Goal: Task Accomplishment & Management: Manage account settings

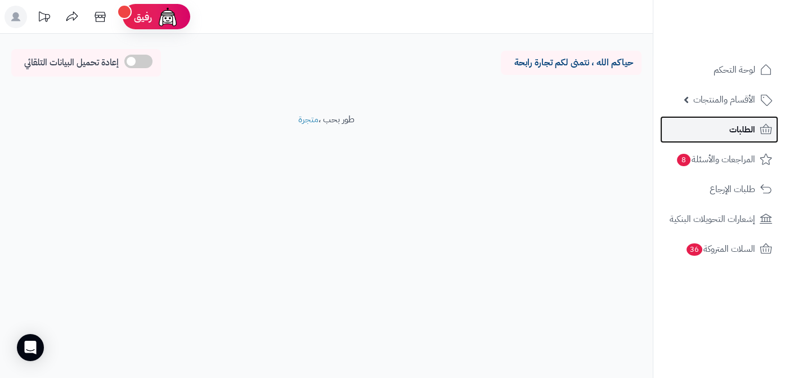
click at [721, 128] on link "الطلبات" at bounding box center [719, 129] width 118 height 27
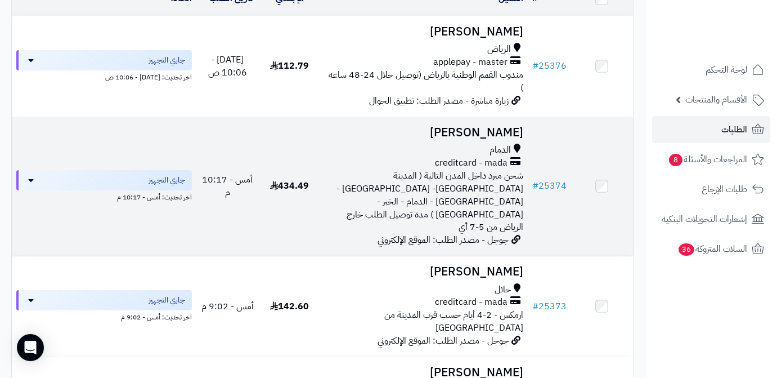
scroll to position [153, 0]
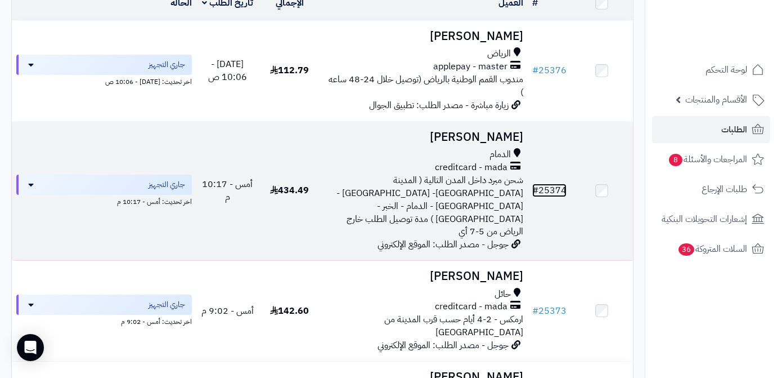
click at [562, 186] on link "# 25374" at bounding box center [550, 191] width 34 height 14
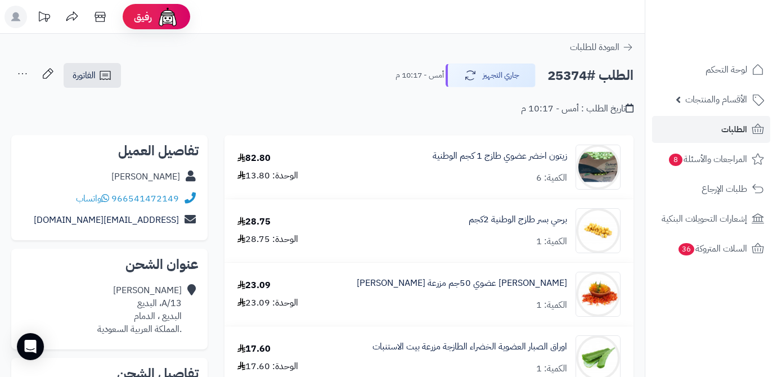
drag, startPoint x: 113, startPoint y: 182, endPoint x: 178, endPoint y: 180, distance: 65.9
click at [182, 180] on div "عبدالإله الدوسري" at bounding box center [109, 177] width 178 height 22
copy div "عبدالإله الدوسري"
click at [558, 76] on h2 "الطلب #25374" at bounding box center [591, 75] width 86 height 23
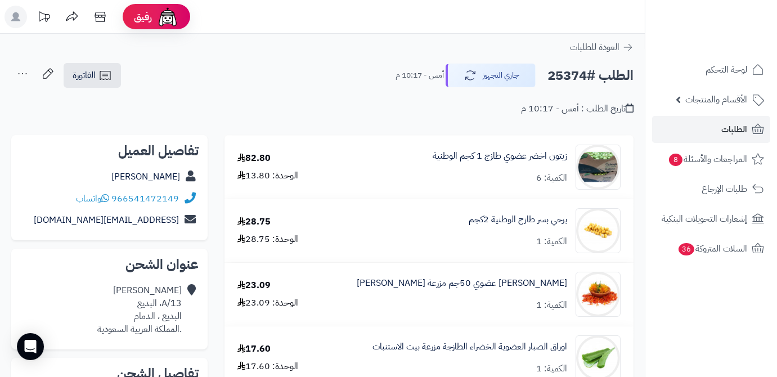
copy h2 "25374"
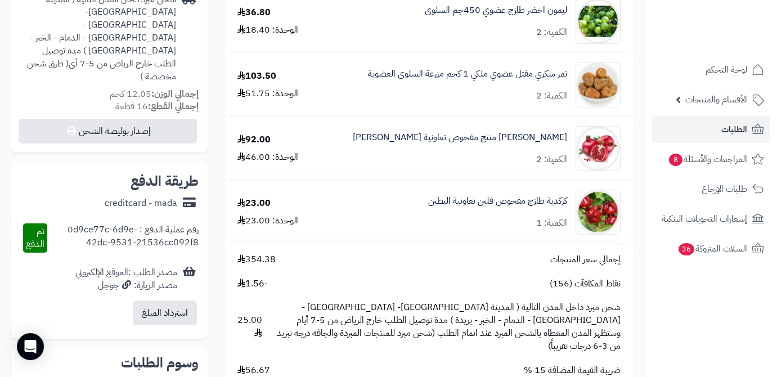
scroll to position [460, 0]
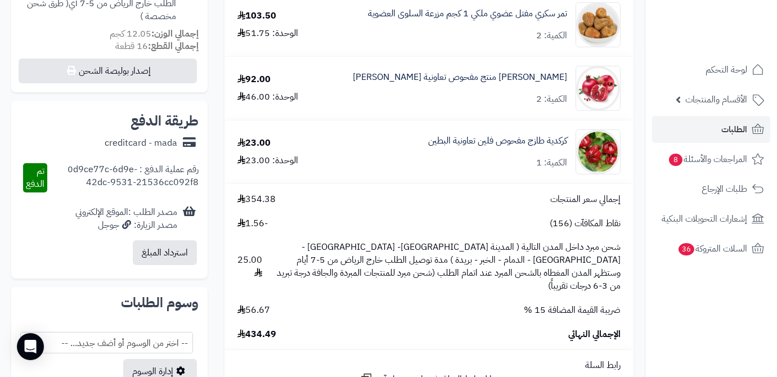
click at [264, 328] on span "434.49" at bounding box center [257, 334] width 39 height 13
copy span "434.49"
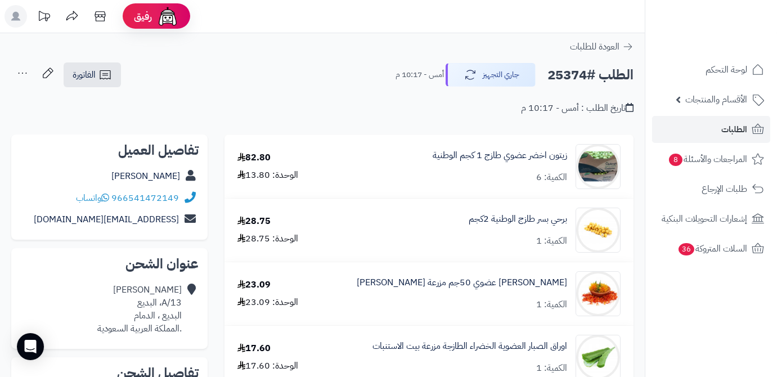
scroll to position [0, 0]
drag, startPoint x: 571, startPoint y: 154, endPoint x: 486, endPoint y: 160, distance: 85.2
click at [486, 160] on div "زيتون اخضر عضوي طازج 1 كجم الوطنية الكمية: 6" at bounding box center [479, 167] width 299 height 45
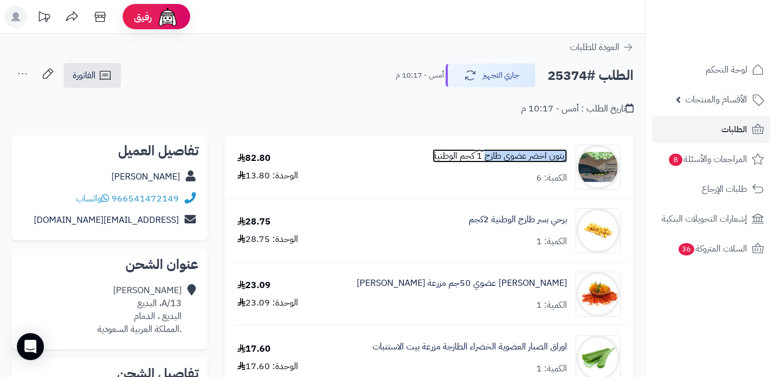
copy link "زيتون اخضر عضوي طازج"
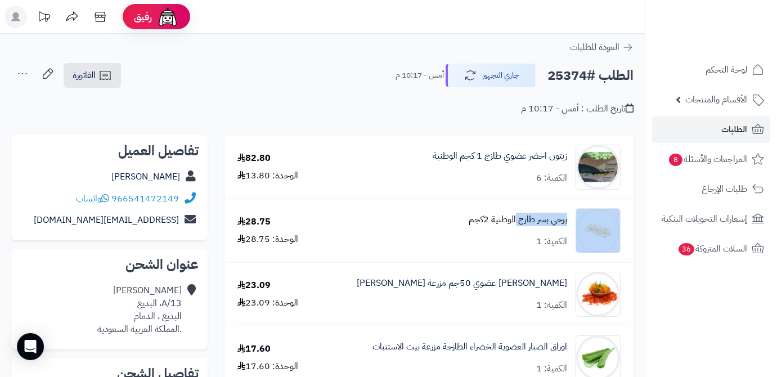
drag, startPoint x: 574, startPoint y: 221, endPoint x: 519, endPoint y: 222, distance: 55.2
click at [516, 222] on div "برحي بسر طازج الوطنية 2كجم الكمية: 1" at bounding box center [479, 230] width 299 height 45
copy div "برحي بسر طازج"
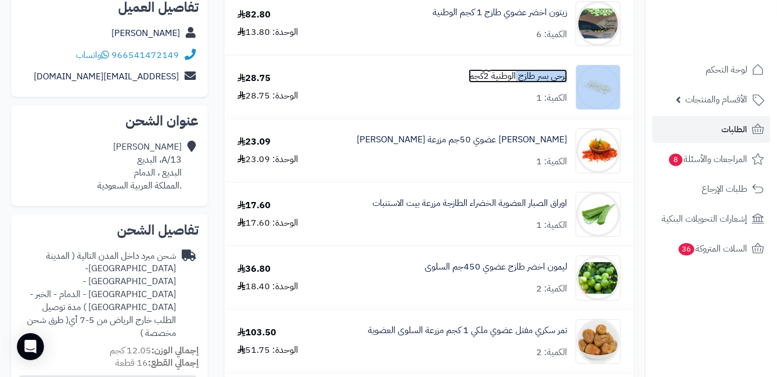
scroll to position [153, 0]
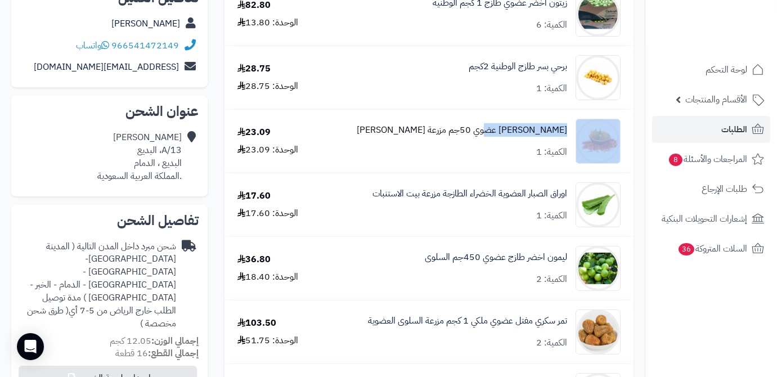
drag, startPoint x: 573, startPoint y: 128, endPoint x: 501, endPoint y: 133, distance: 72.3
click at [501, 133] on div "زهرة العصفر عضوي 50جم مزرعة الشهوان الكمية: 1" at bounding box center [479, 141] width 299 height 45
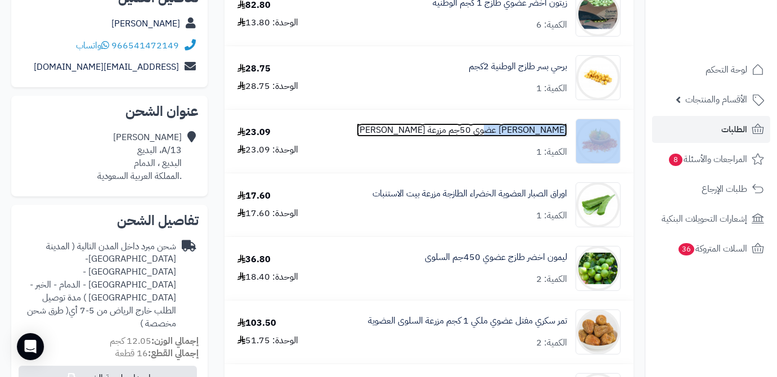
copy div "زهرة العصفر عضوي"
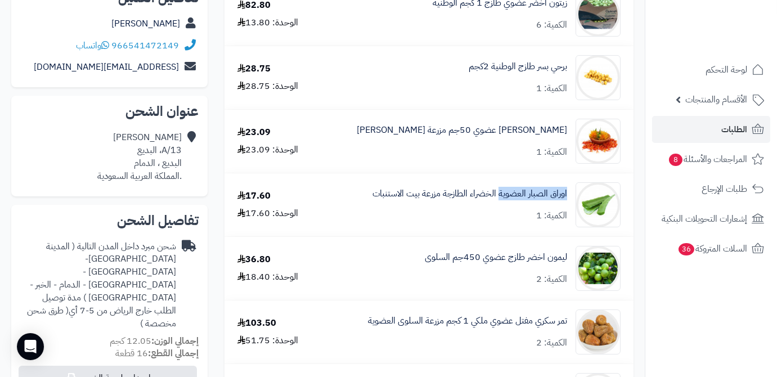
drag, startPoint x: 570, startPoint y: 195, endPoint x: 499, endPoint y: 204, distance: 72.1
click at [499, 204] on div "اوراق الصبار العضوية الخضراء الطازجة مزرعة بيت الاستنبات الكمية: 1" at bounding box center [479, 204] width 299 height 45
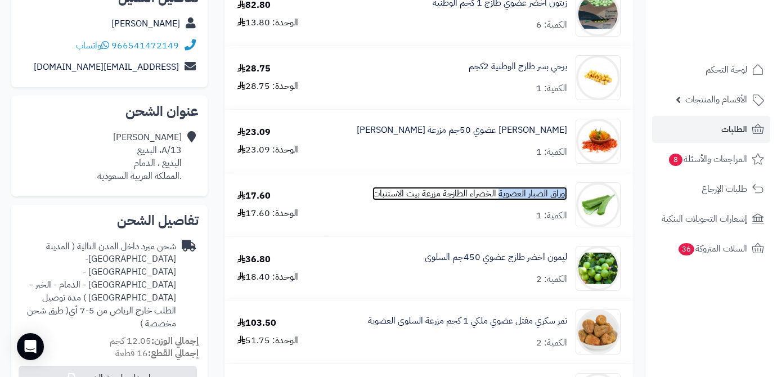
copy link "اوراق الصبار العضوية"
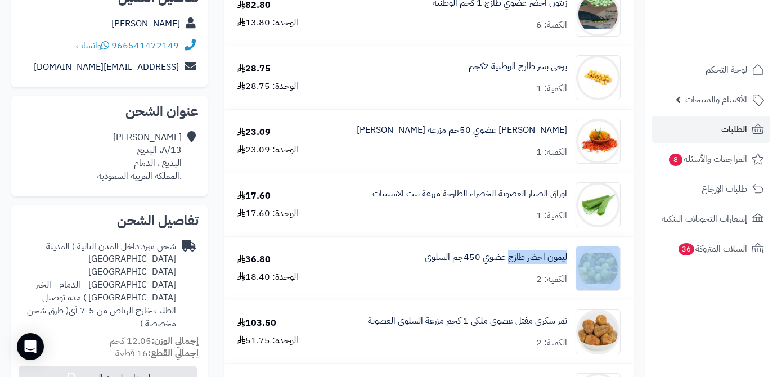
drag, startPoint x: 563, startPoint y: 257, endPoint x: 509, endPoint y: 265, distance: 55.1
click at [509, 265] on div "ليمون اخضر طازج عضوي 450جم السلوى الكمية: 2" at bounding box center [479, 268] width 299 height 45
copy div "ليمون اخضر طازج"
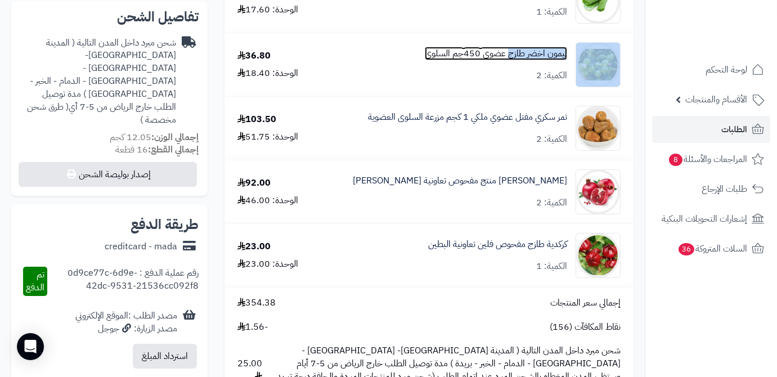
scroll to position [358, 0]
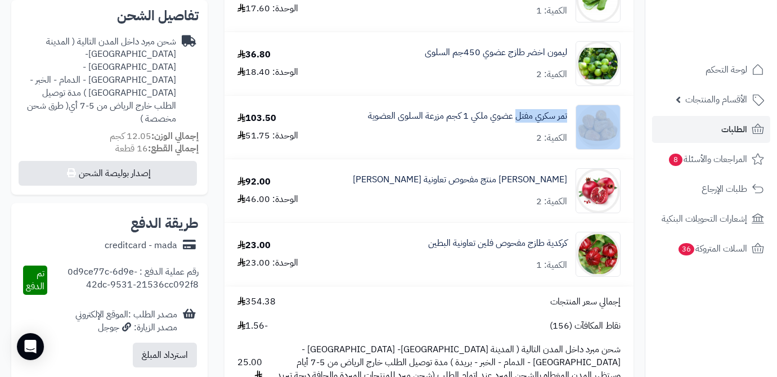
drag, startPoint x: 571, startPoint y: 117, endPoint x: 515, endPoint y: 123, distance: 56.6
click at [515, 123] on div "تمر سكري مفتل عضوي ملكي 1 كجم مزرعة السلوى العضوية الكمية: 2" at bounding box center [479, 127] width 299 height 45
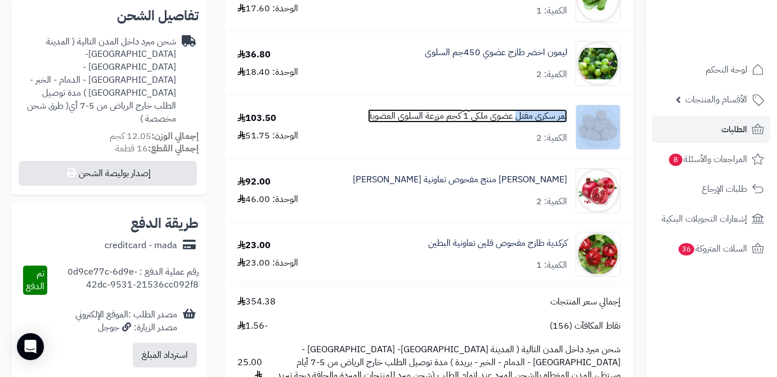
copy div "تمر سكري مفتل"
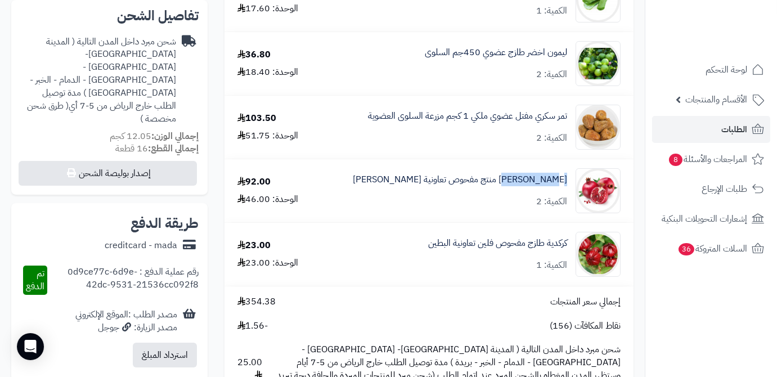
drag, startPoint x: 570, startPoint y: 182, endPoint x: 530, endPoint y: 188, distance: 41.0
click at [530, 188] on div "رومان كرتون منتج مفحوص تعاونية الباطين الكمية: 2" at bounding box center [479, 190] width 299 height 45
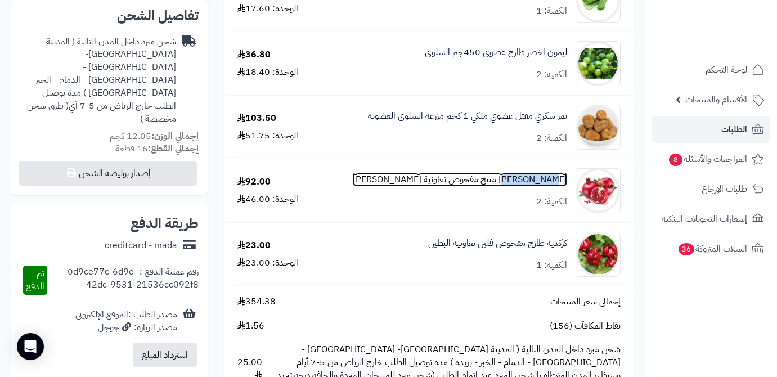
copy link "رومان كرتون"
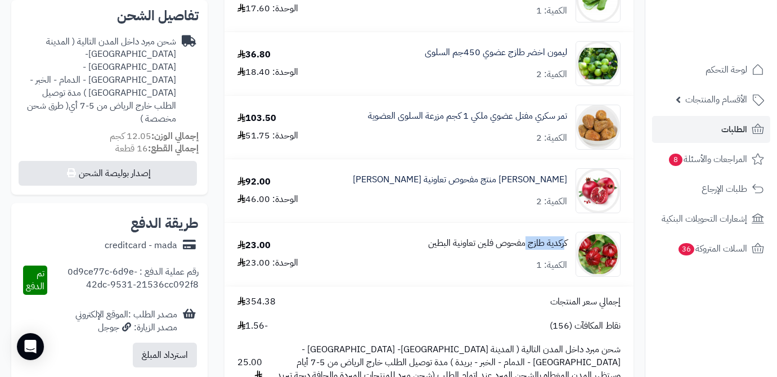
drag, startPoint x: 570, startPoint y: 243, endPoint x: 531, endPoint y: 249, distance: 39.3
click at [530, 249] on div "كركدية طازج مفحوص فلين تعاونية البطين الكمية: 1" at bounding box center [479, 254] width 299 height 45
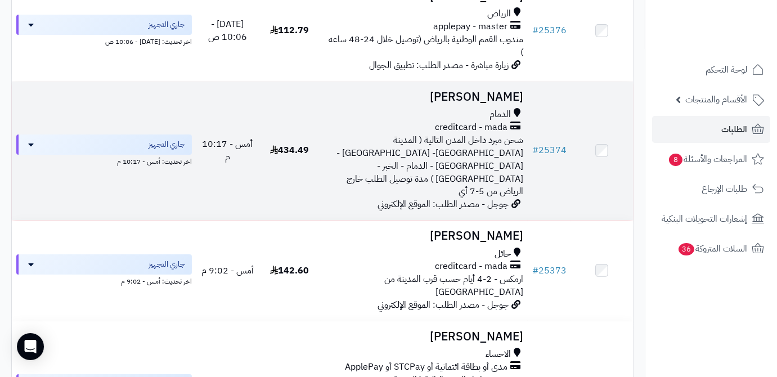
scroll to position [204, 0]
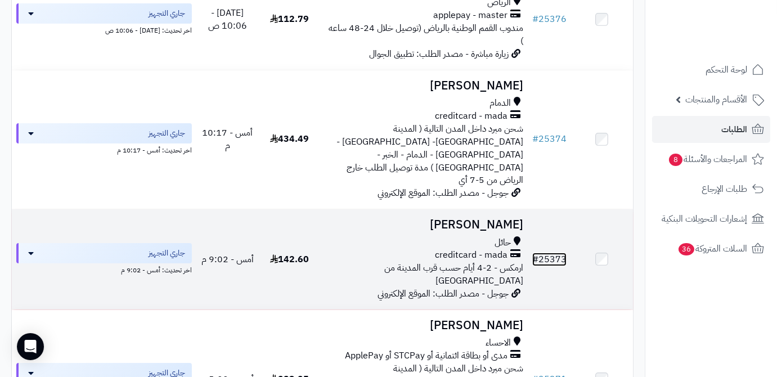
click at [547, 253] on link "# 25373" at bounding box center [550, 260] width 34 height 14
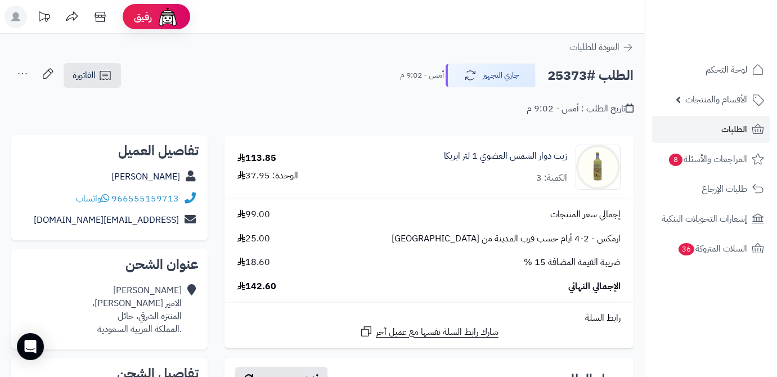
drag, startPoint x: 106, startPoint y: 177, endPoint x: 181, endPoint y: 186, distance: 74.8
click at [181, 186] on div "عبدالهادي الشمري" at bounding box center [109, 177] width 178 height 22
copy link "عبدالهادي الشمري"
drag, startPoint x: 113, startPoint y: 196, endPoint x: 189, endPoint y: 196, distance: 76.0
click at [189, 196] on div "966555159713 واتساب" at bounding box center [109, 199] width 178 height 22
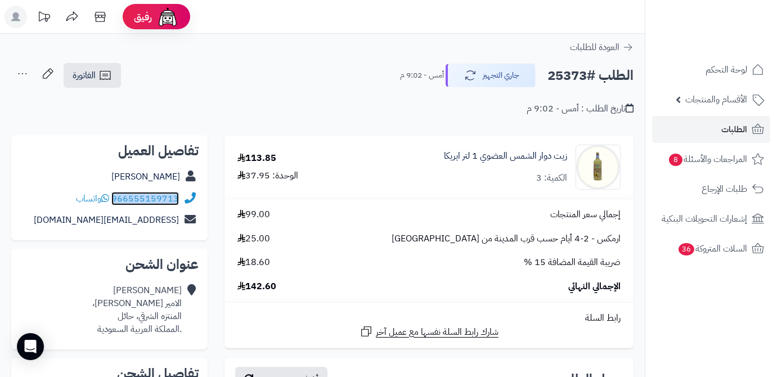
copy div "966555159713"
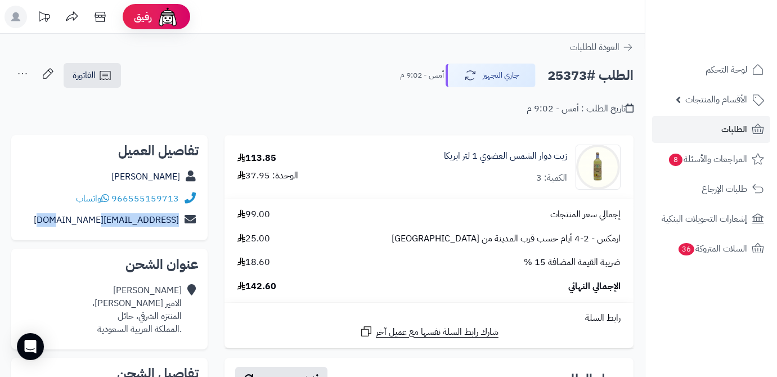
drag, startPoint x: 82, startPoint y: 218, endPoint x: 190, endPoint y: 222, distance: 108.2
click at [190, 222] on div "abottalal@gmail.com" at bounding box center [109, 220] width 178 height 22
copy div "abottalal@gmail.com"
drag, startPoint x: 109, startPoint y: 314, endPoint x: 181, endPoint y: 317, distance: 71.5
click at [181, 317] on div "عبدالهادي الشمري الامير نايف، المنتزه الشرقي، حائل .المملكة العربية السعودية" at bounding box center [137, 309] width 90 height 51
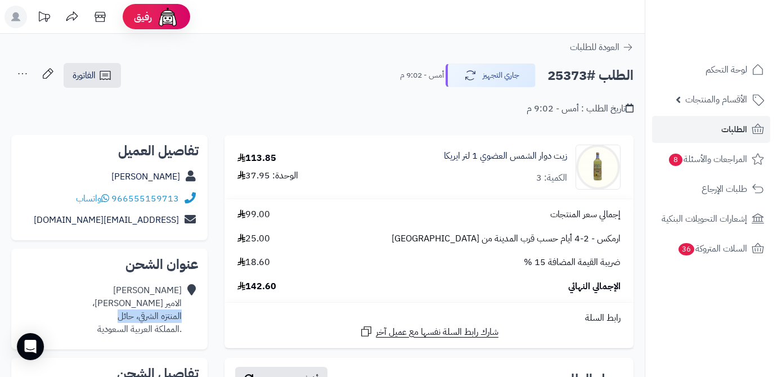
copy div "المنتزه الشرقي، حائل"
click at [563, 76] on h2 "الطلب #25373" at bounding box center [591, 75] width 86 height 23
copy h2 "25373"
click at [261, 288] on span "142.60" at bounding box center [257, 286] width 39 height 13
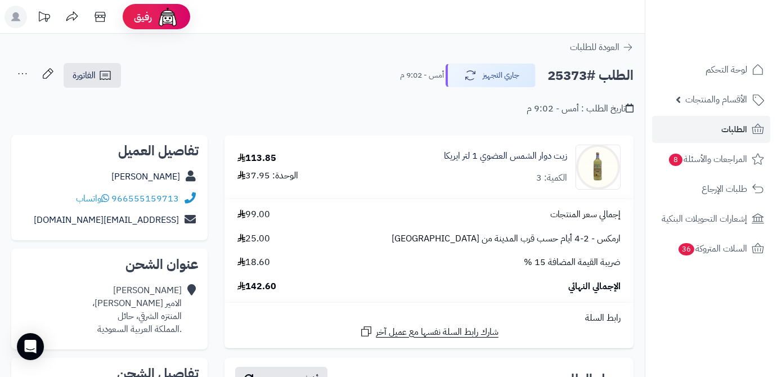
click at [261, 288] on span "142.60" at bounding box center [257, 286] width 39 height 13
copy span "142.60"
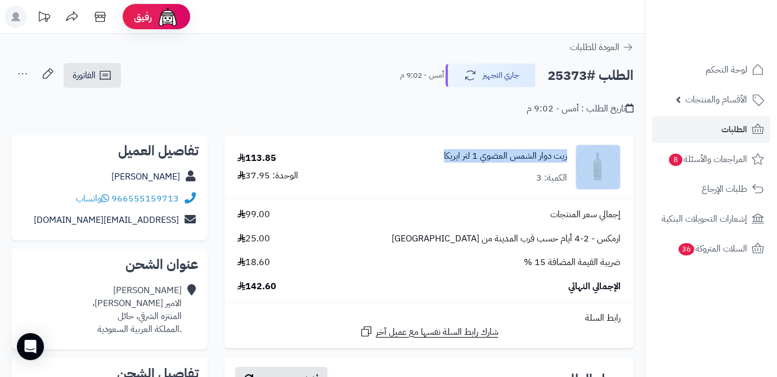
drag, startPoint x: 436, startPoint y: 152, endPoint x: 581, endPoint y: 154, distance: 144.7
click at [581, 154] on div "زيت دوار الشمس العضوي 1 لتر ايريكا الكمية: 3" at bounding box center [491, 167] width 278 height 45
copy div "زيت دوار الشمس العضوي 1 لتر ايريكا"
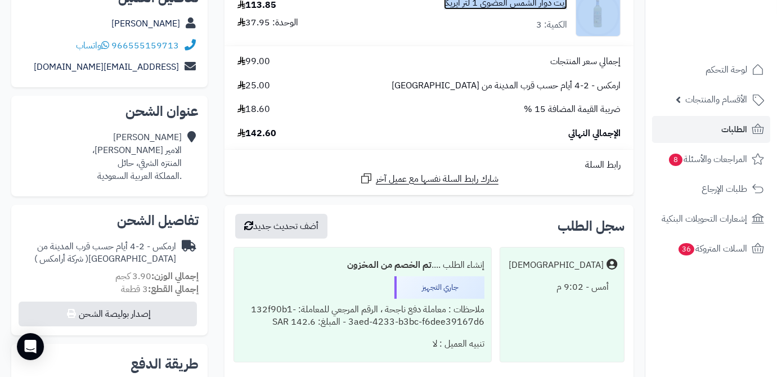
scroll to position [102, 0]
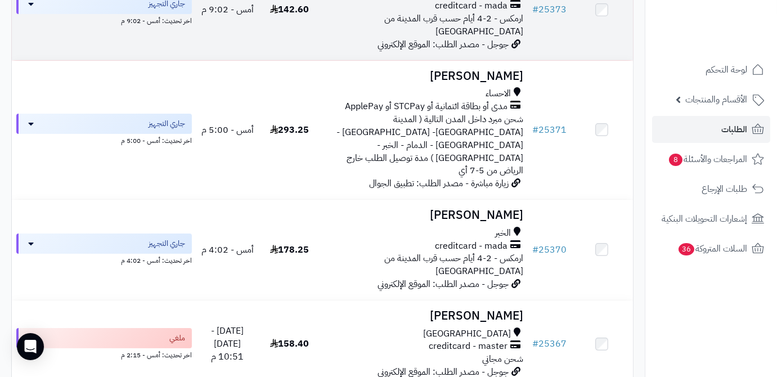
scroll to position [460, 0]
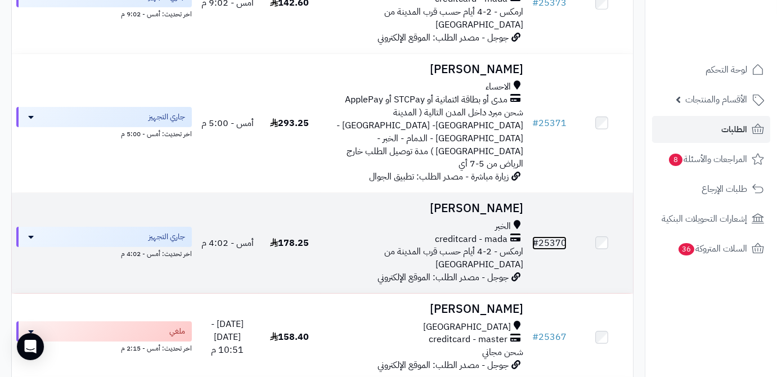
click at [549, 236] on link "# 25370" at bounding box center [550, 243] width 34 height 14
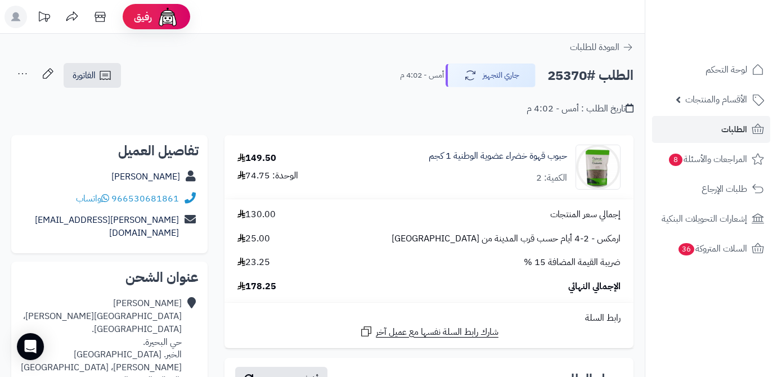
drag, startPoint x: 113, startPoint y: 177, endPoint x: 190, endPoint y: 185, distance: 78.0
click at [190, 185] on div "[PERSON_NAME]" at bounding box center [109, 177] width 178 height 22
copy div "[PERSON_NAME]"
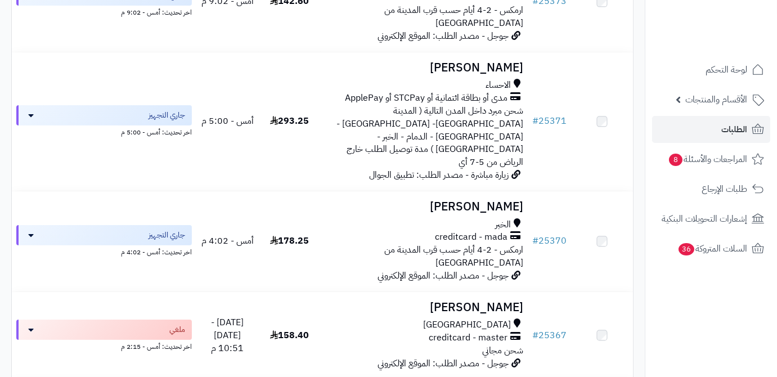
scroll to position [460, 0]
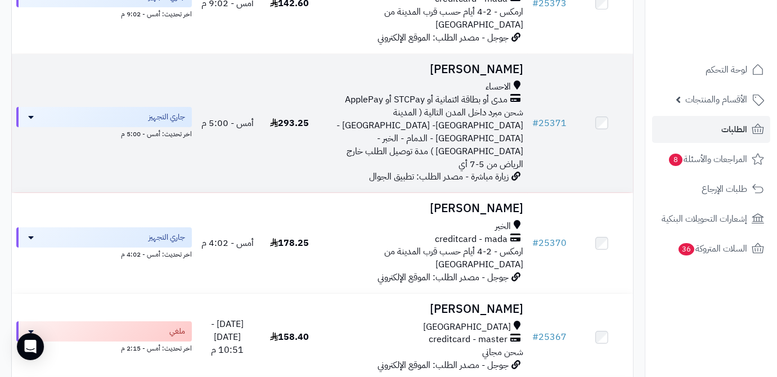
click at [476, 63] on h3 "[PERSON_NAME]" at bounding box center [424, 69] width 198 height 13
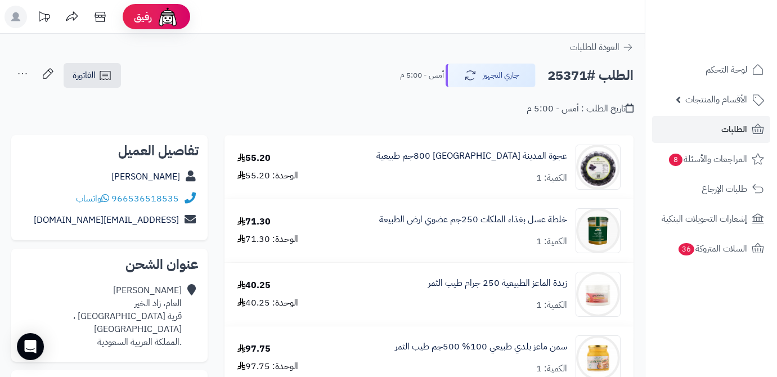
click at [576, 77] on h2 "الطلب #25371" at bounding box center [591, 75] width 86 height 23
click at [575, 77] on h2 "الطلب #25371" at bounding box center [591, 75] width 86 height 23
copy h2 "25371"
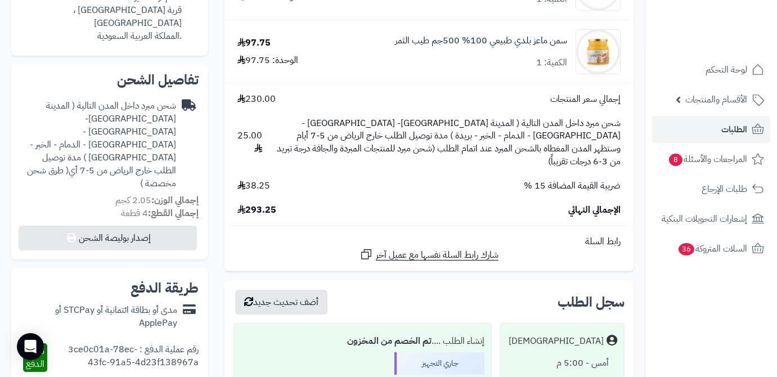
scroll to position [307, 0]
click at [270, 203] on span "293.25" at bounding box center [257, 209] width 39 height 13
copy span "293.25"
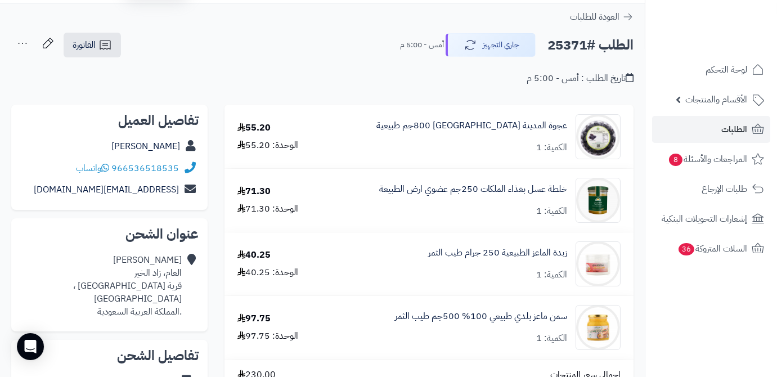
scroll to position [0, 0]
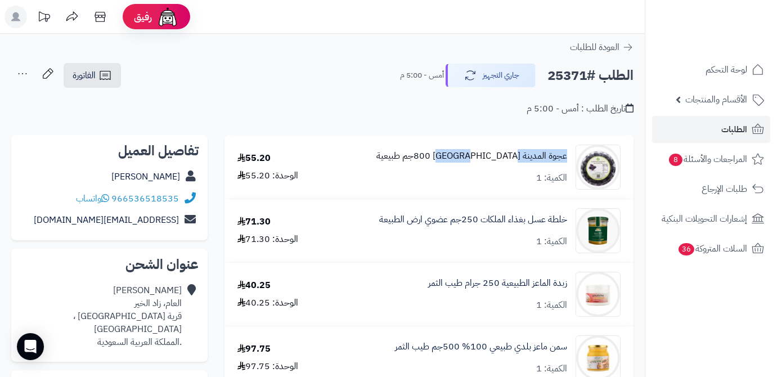
drag, startPoint x: 570, startPoint y: 153, endPoint x: 499, endPoint y: 159, distance: 71.8
click at [499, 159] on div "عجوة المدينة المنورة 800جم طبيعية الكمية: 1" at bounding box center [478, 167] width 302 height 45
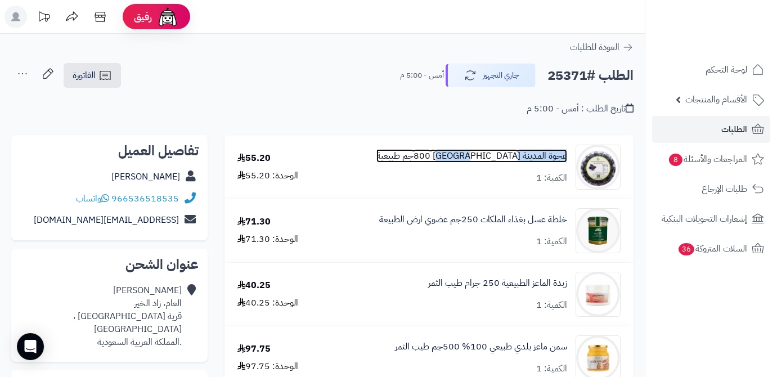
copy link "عجوة المدينة المنورة"
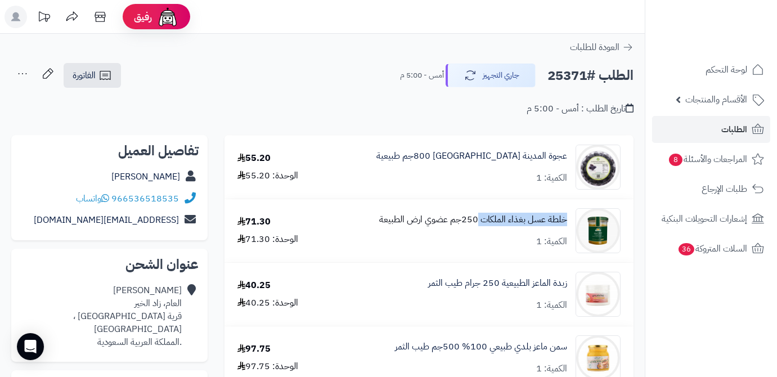
drag, startPoint x: 571, startPoint y: 220, endPoint x: 478, endPoint y: 221, distance: 92.9
click at [478, 221] on div "خلطة عسل بغذاء الملكات 250جم عضوي ارض الطبيعة الكمية: 1" at bounding box center [478, 230] width 302 height 45
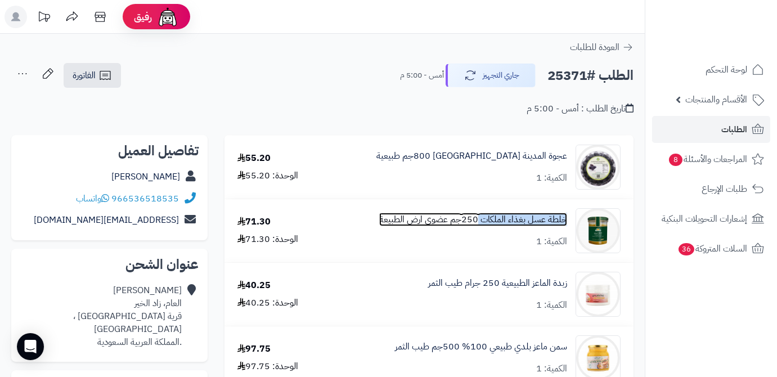
copy link "خلطة عسل بغذاء الملكات"
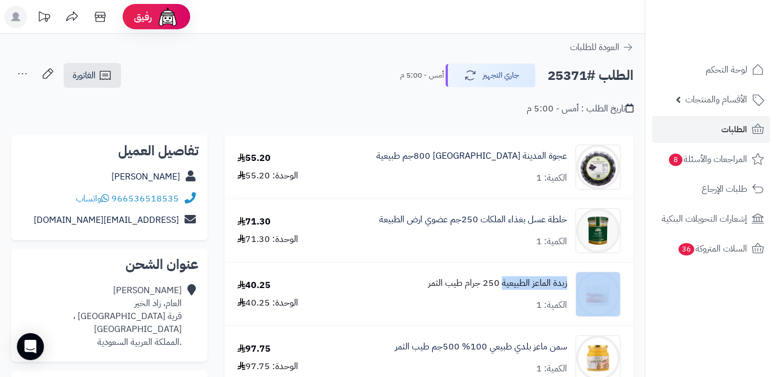
drag, startPoint x: 572, startPoint y: 282, endPoint x: 507, endPoint y: 288, distance: 65.0
click at [503, 292] on div "زبدة الماعز الطبيعية 250 جرام طيب الثمر الكمية: 1" at bounding box center [478, 294] width 302 height 45
copy div "زبدة الماعز الطبيعية"
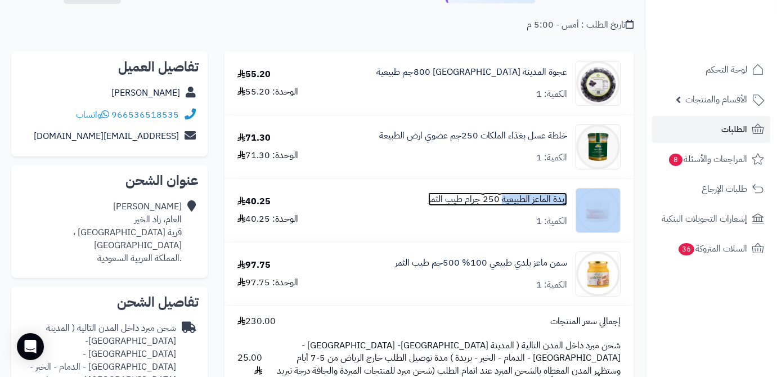
scroll to position [153, 0]
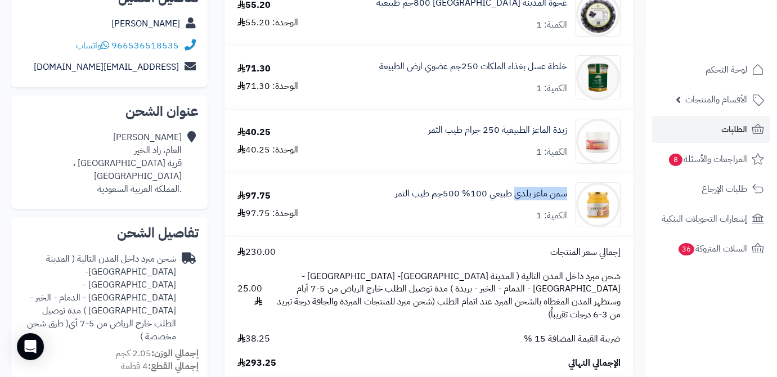
drag, startPoint x: 571, startPoint y: 191, endPoint x: 517, endPoint y: 200, distance: 54.2
click at [517, 200] on div "سمن ماعز بلدي طبيعي 100% 500جم طيب الثمر الكمية: 1" at bounding box center [478, 204] width 302 height 45
copy link "سمن ماعز بلدي"
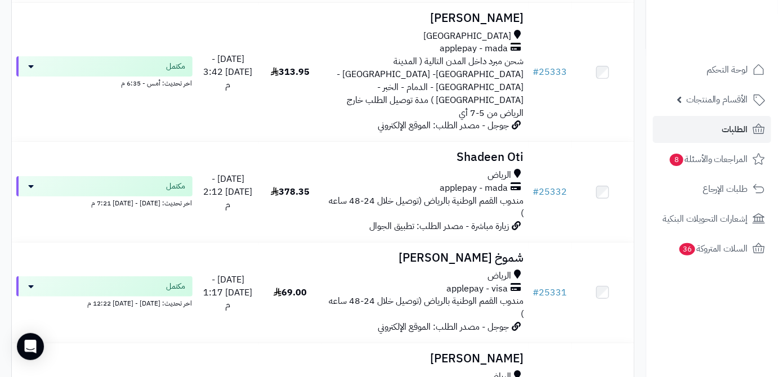
scroll to position [2865, 0]
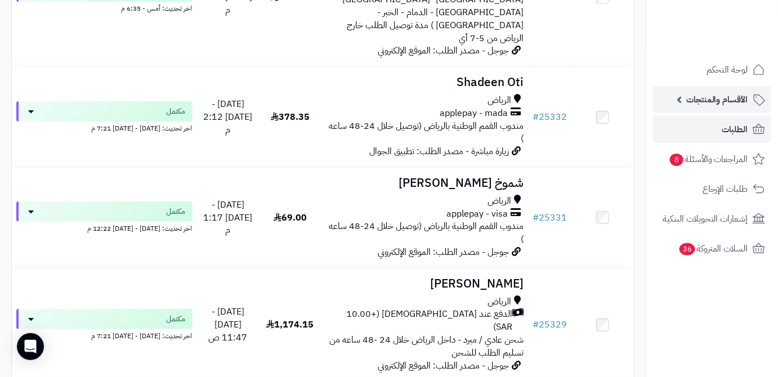
click at [669, 91] on link "الأقسام والمنتجات" at bounding box center [712, 99] width 118 height 27
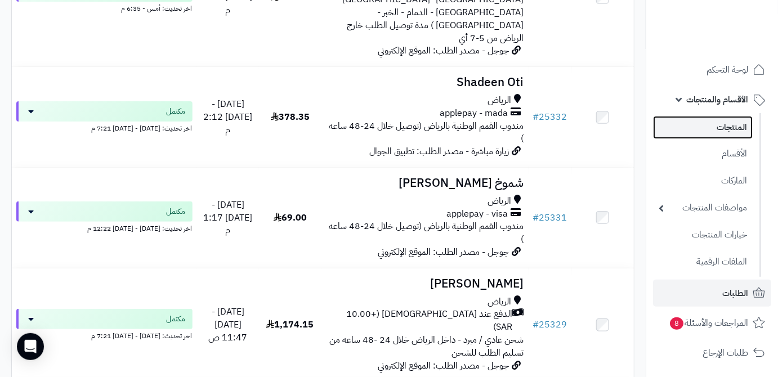
click at [677, 125] on link "المنتجات" at bounding box center [703, 127] width 100 height 23
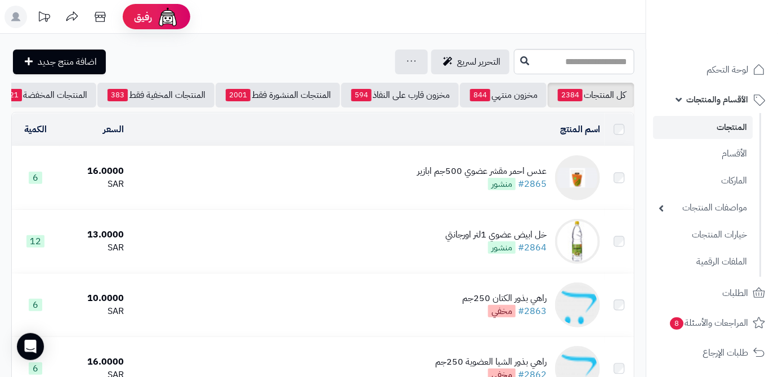
scroll to position [0, -119]
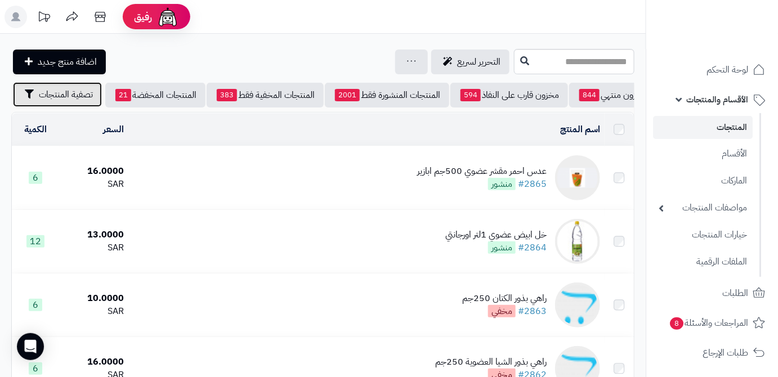
click at [65, 102] on button "تصفية المنتجات" at bounding box center [57, 94] width 89 height 25
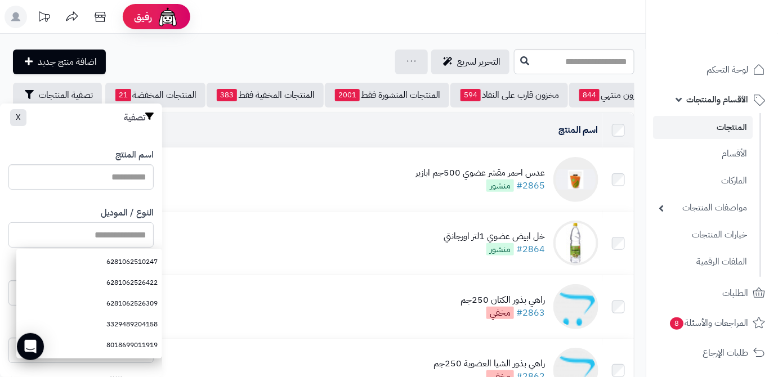
paste input "**********"
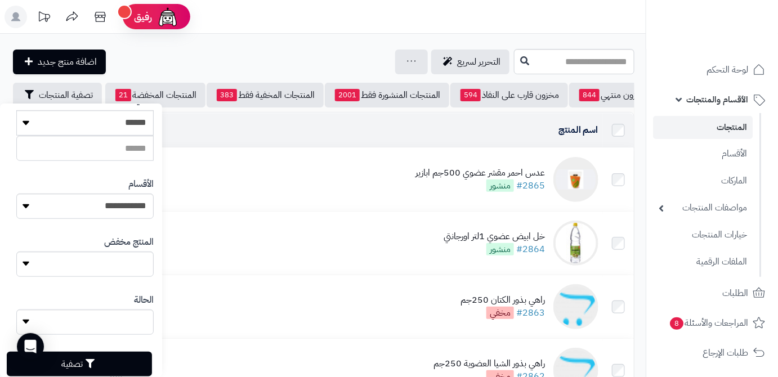
scroll to position [311, 0]
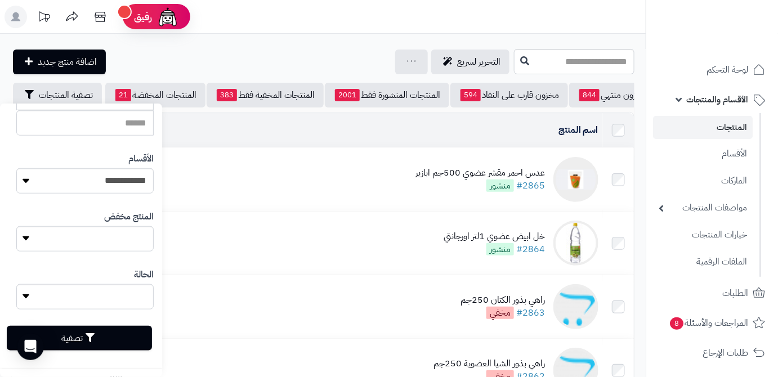
type input "**********"
click at [129, 346] on button "تصفية" at bounding box center [79, 338] width 145 height 25
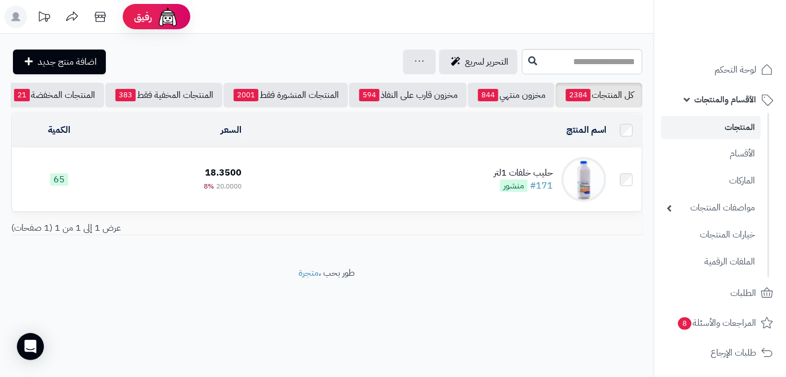
click at [494, 178] on td "حليب خلفات 1لتر #171 منشور" at bounding box center [429, 179] width 364 height 63
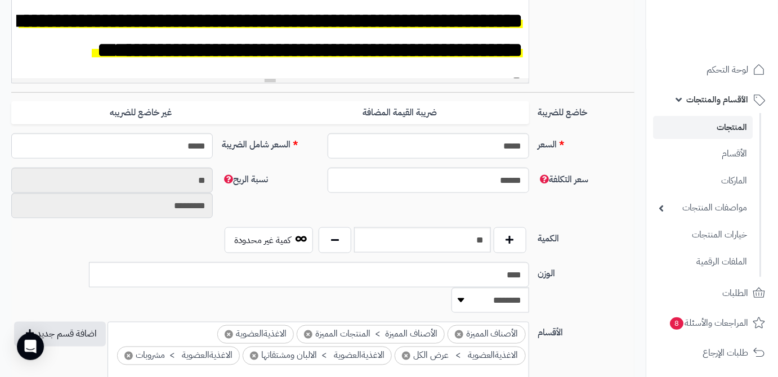
scroll to position [409, 0]
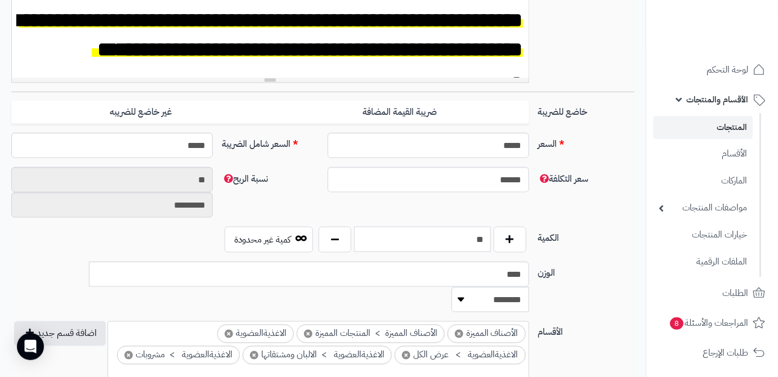
click at [466, 240] on input "**" at bounding box center [422, 239] width 137 height 25
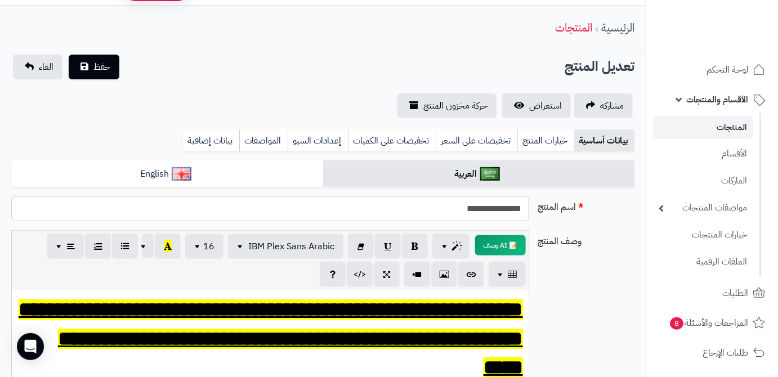
scroll to position [0, 0]
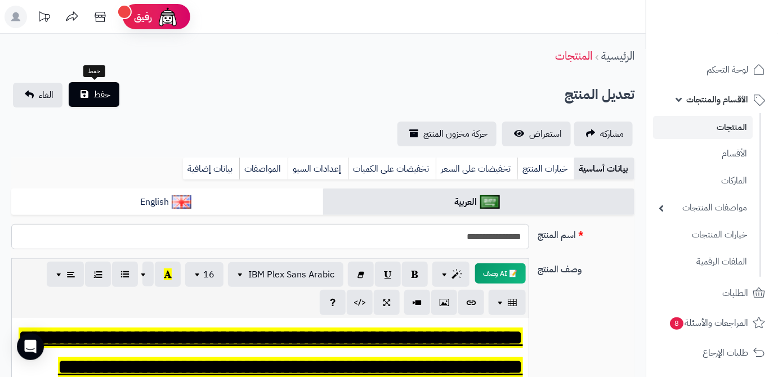
type input "**"
click at [113, 98] on button "حفظ" at bounding box center [94, 94] width 51 height 25
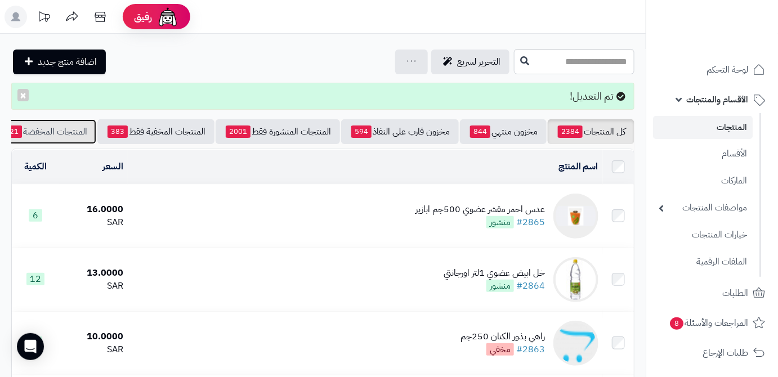
click at [40, 143] on link "المنتجات المخفضة 21" at bounding box center [46, 131] width 100 height 25
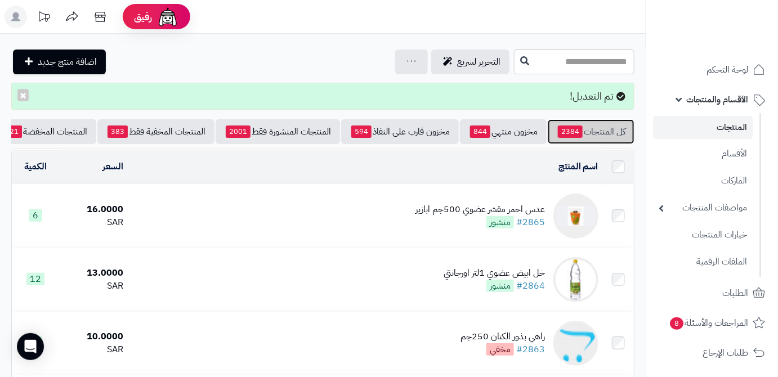
click at [596, 136] on link "كل المنتجات 2384" at bounding box center [591, 131] width 87 height 25
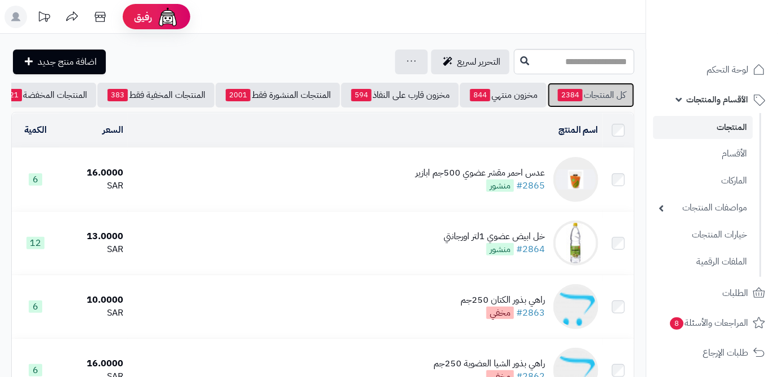
click at [600, 98] on link "كل المنتجات 2384" at bounding box center [591, 95] width 87 height 25
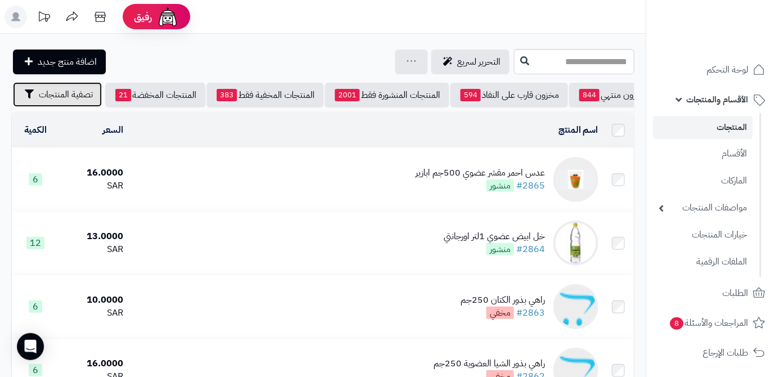
click at [45, 106] on button "تصفية المنتجات" at bounding box center [57, 94] width 89 height 25
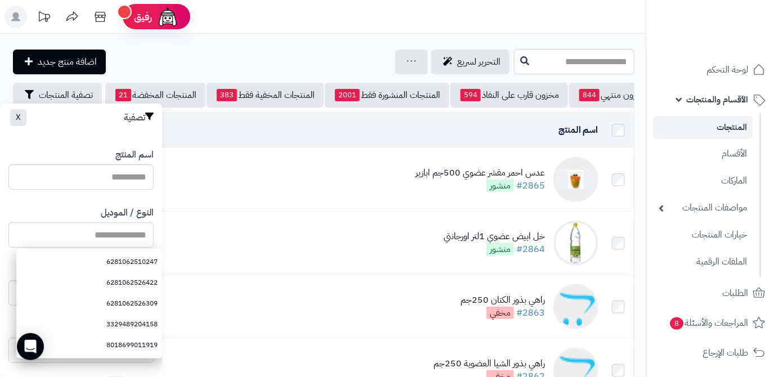
paste input "**********"
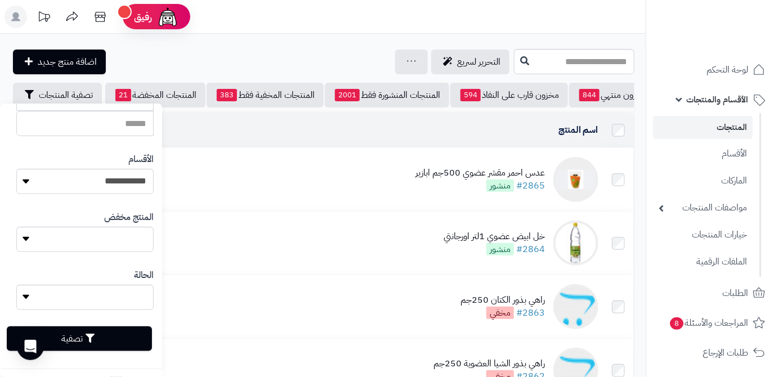
scroll to position [311, 0]
type input "**********"
click at [112, 332] on button "تصفية" at bounding box center [79, 338] width 145 height 25
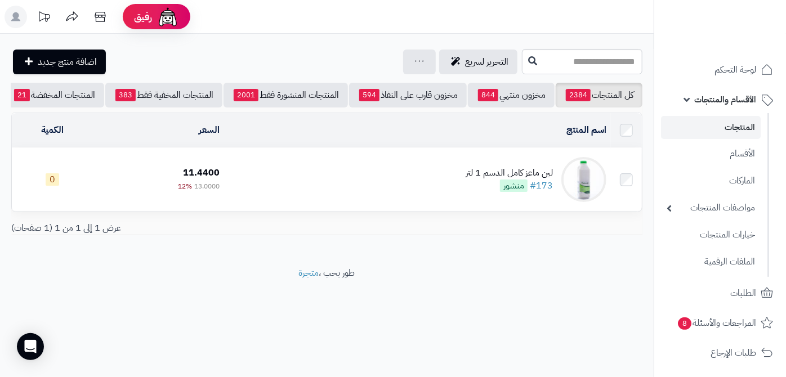
click at [492, 180] on div "لبن ماعز كامل الدسم 1 لتر" at bounding box center [509, 173] width 87 height 13
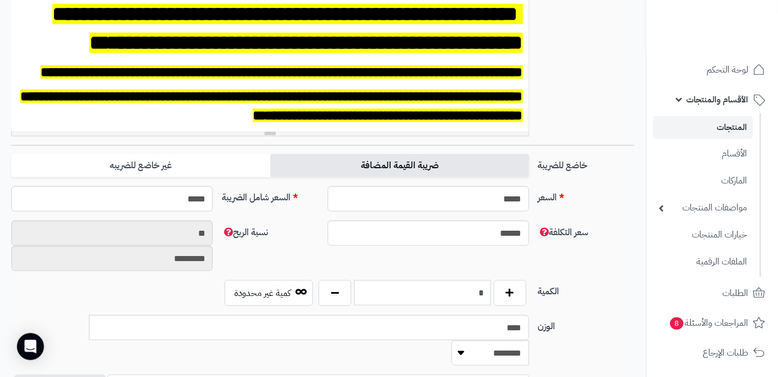
scroll to position [409, 0]
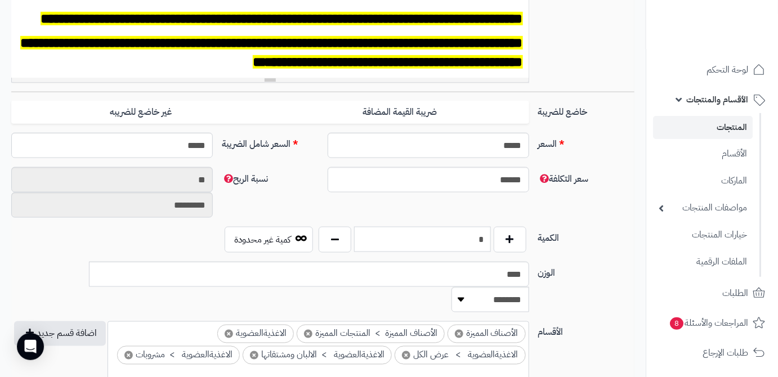
click at [467, 248] on input "*" at bounding box center [422, 239] width 137 height 25
type input "**"
click at [460, 206] on div "سعر التكلفة ****** نسبة الربح ** *********" at bounding box center [323, 197] width 632 height 60
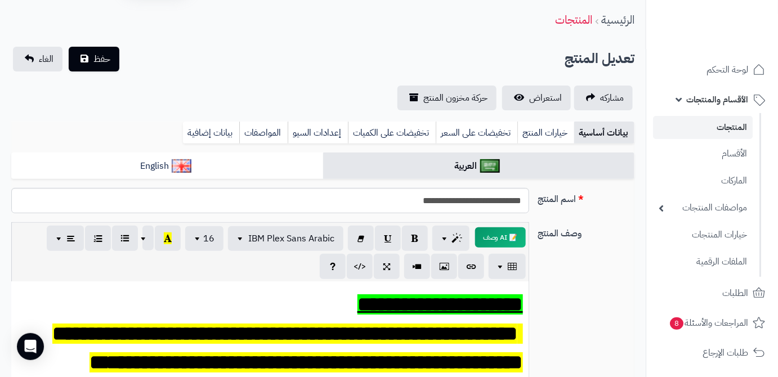
scroll to position [0, 0]
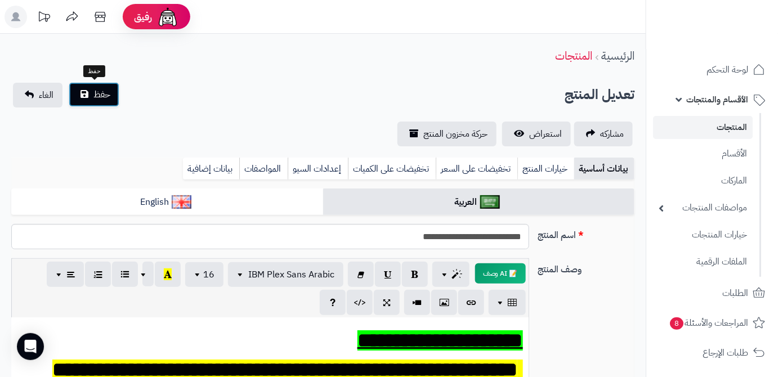
click at [97, 88] on span "حفظ" at bounding box center [101, 95] width 17 height 14
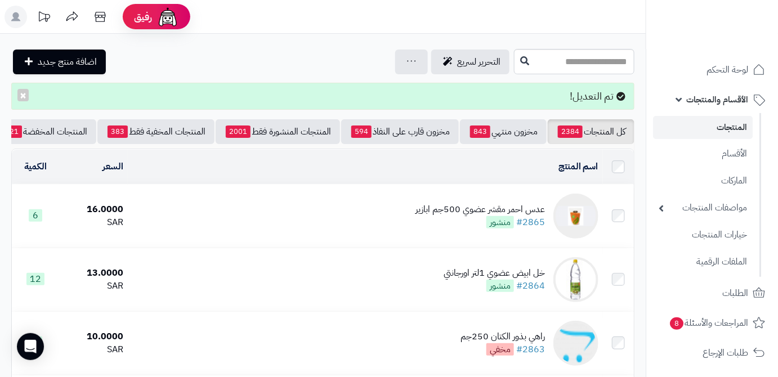
scroll to position [0, -119]
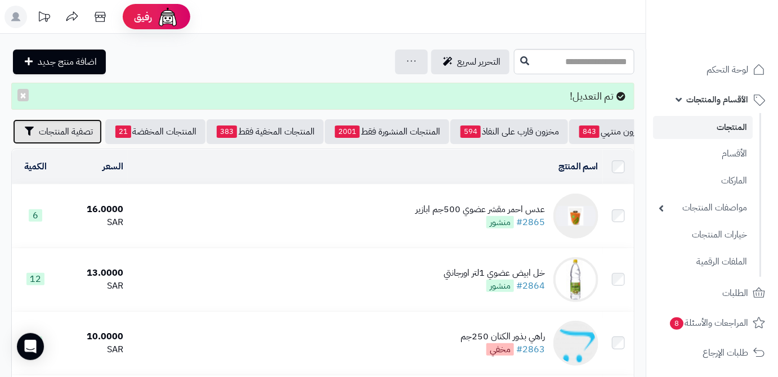
click at [41, 138] on button "تصفية المنتجات" at bounding box center [57, 131] width 89 height 25
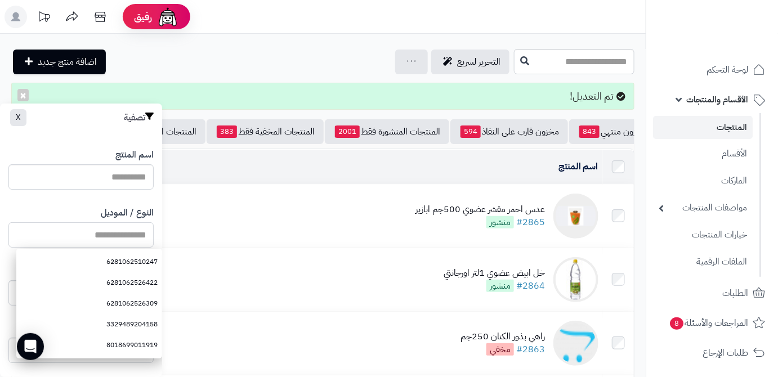
paste input "**********"
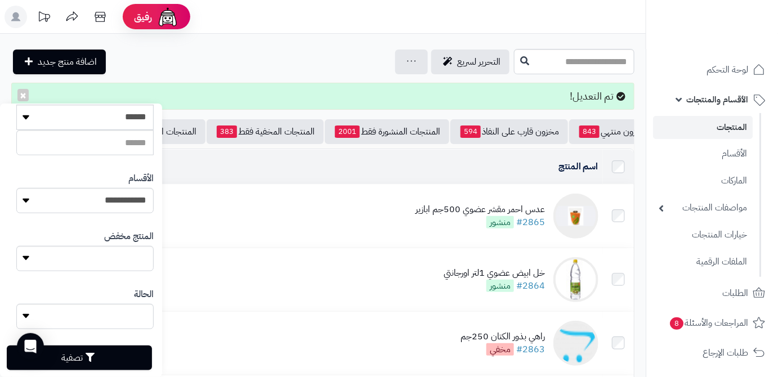
scroll to position [311, 0]
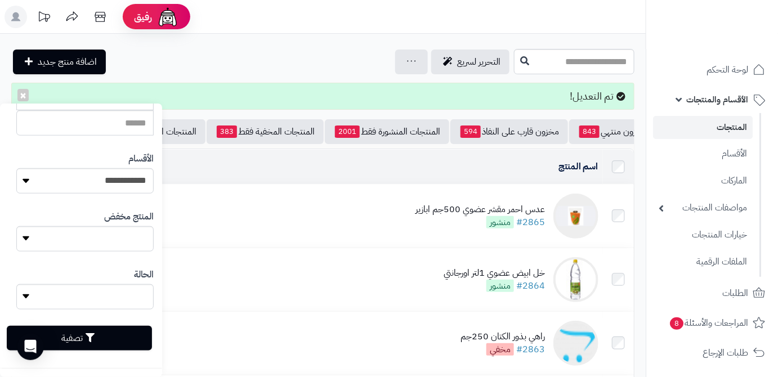
type input "**********"
click at [120, 338] on button "تصفية" at bounding box center [79, 338] width 145 height 25
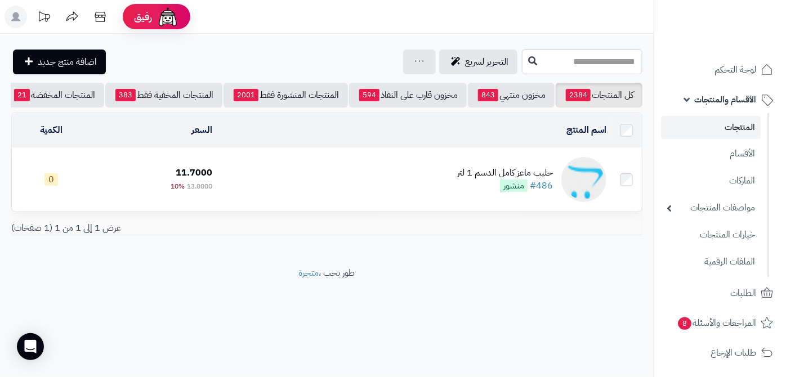
click at [486, 180] on div "حليب ماعز كامل الدسم 1 لتر" at bounding box center [505, 173] width 96 height 13
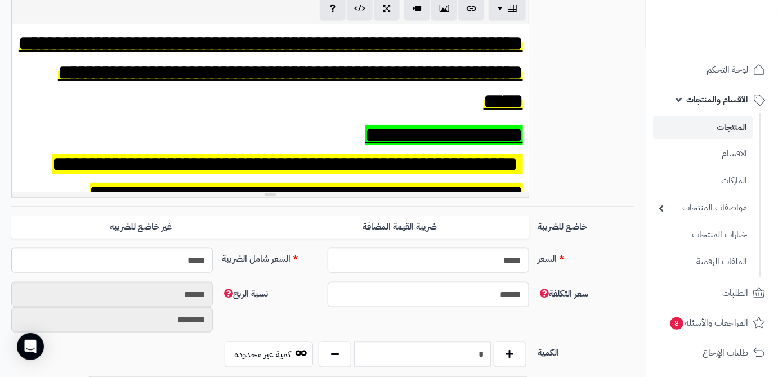
scroll to position [358, 0]
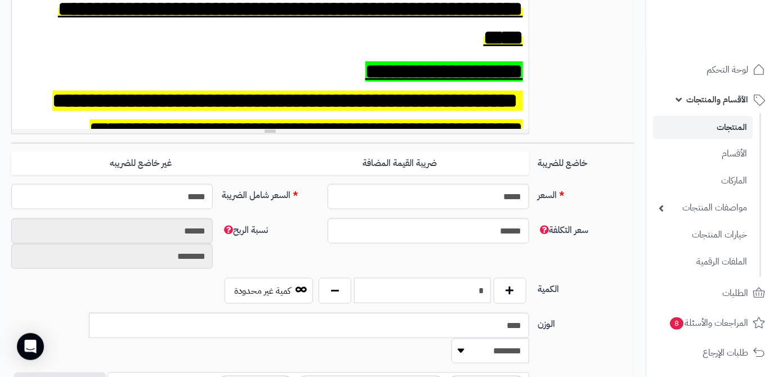
click at [453, 294] on input "*" at bounding box center [422, 290] width 137 height 25
type input "**"
click at [428, 267] on div "سعر التكلفة ****** نسبة الربح ****** ********" at bounding box center [323, 248] width 632 height 60
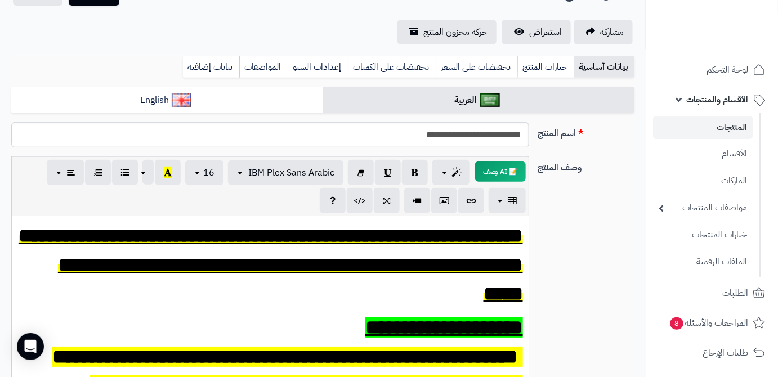
scroll to position [0, 0]
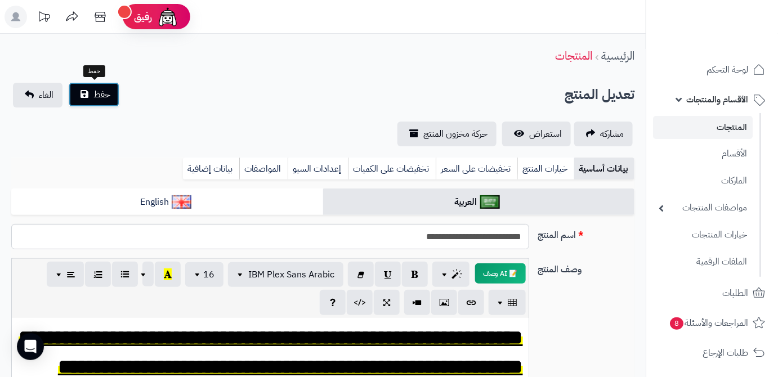
click at [101, 91] on span "حفظ" at bounding box center [101, 95] width 17 height 14
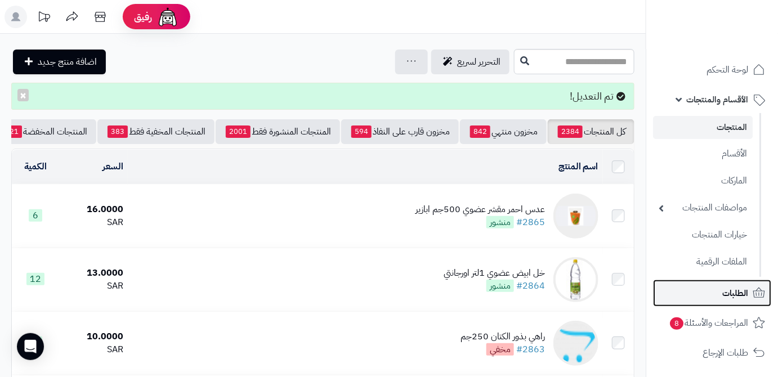
click at [705, 293] on link "الطلبات" at bounding box center [712, 293] width 118 height 27
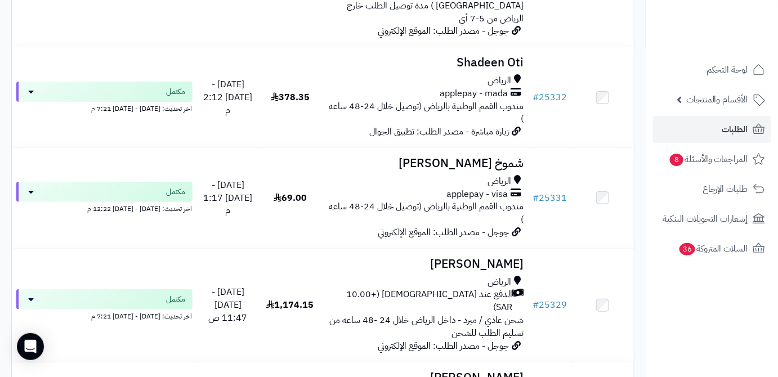
scroll to position [2888, 0]
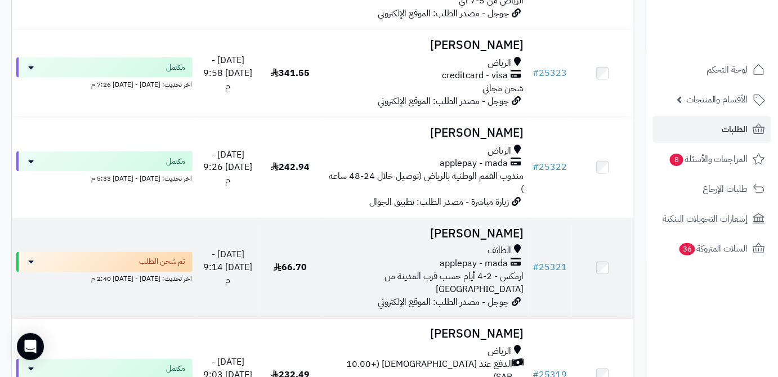
scroll to position [512, 0]
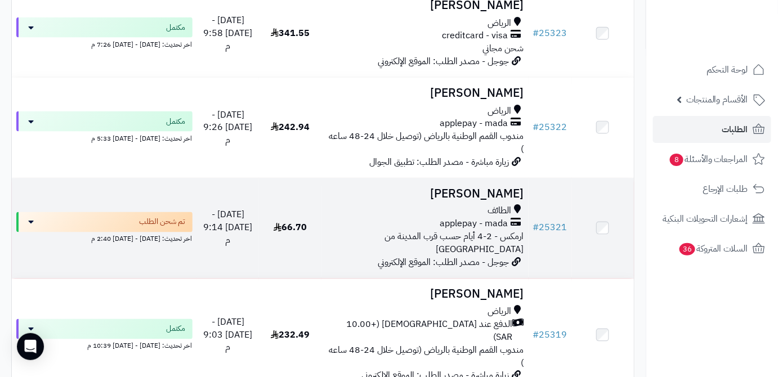
click at [496, 187] on h3 "[PERSON_NAME]" at bounding box center [425, 193] width 198 height 13
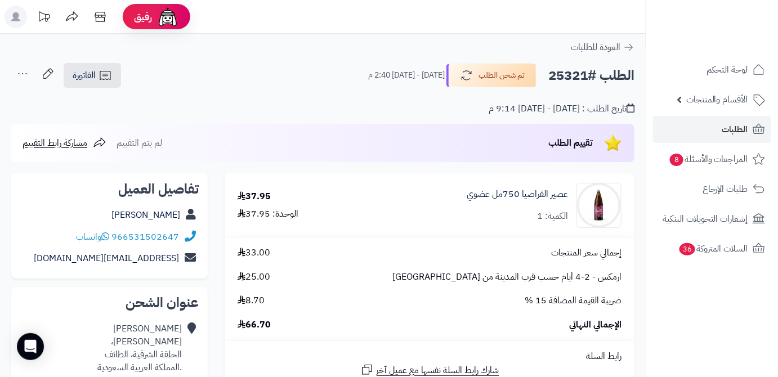
click at [500, 78] on button "تم شحن الطلب" at bounding box center [491, 75] width 90 height 24
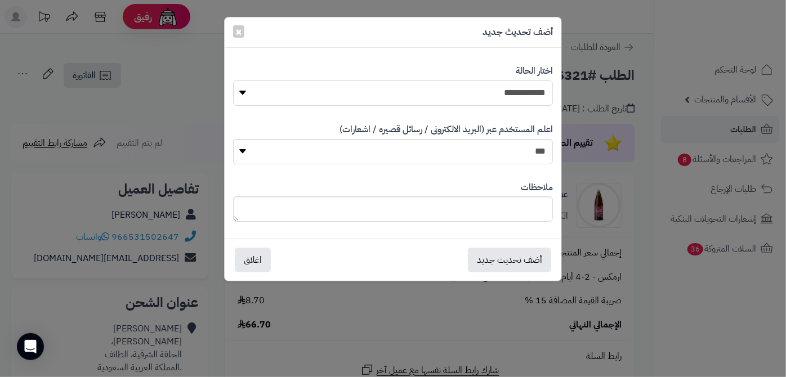
click at [500, 89] on select "**********" at bounding box center [393, 92] width 320 height 25
select select "*"
click at [233, 80] on select "**********" at bounding box center [393, 92] width 320 height 25
paste textarea "**********"
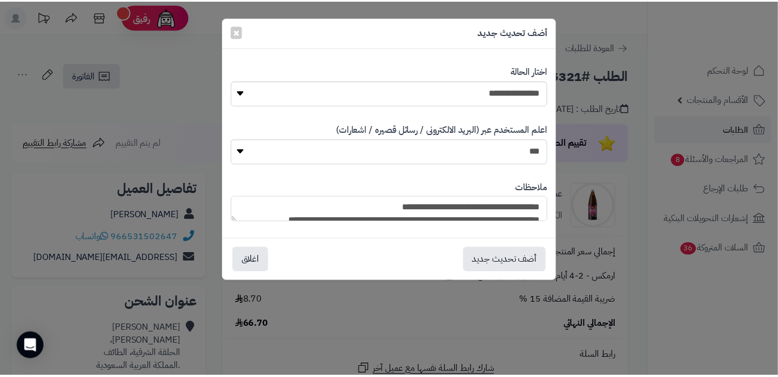
scroll to position [109, 0]
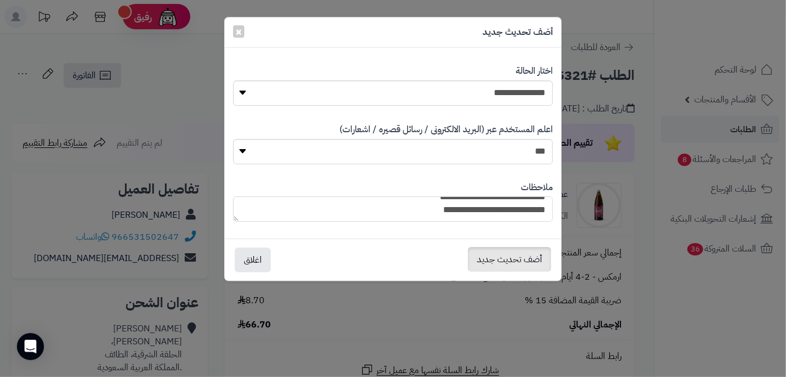
type textarea "**********"
click at [498, 261] on button "أضف تحديث جديد" at bounding box center [509, 259] width 83 height 25
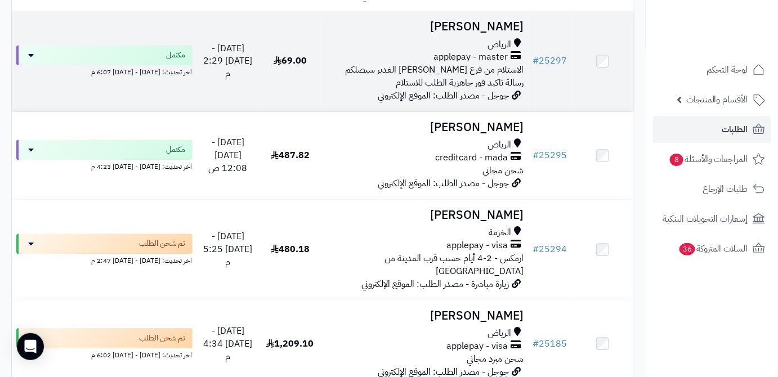
scroll to position [2405, 0]
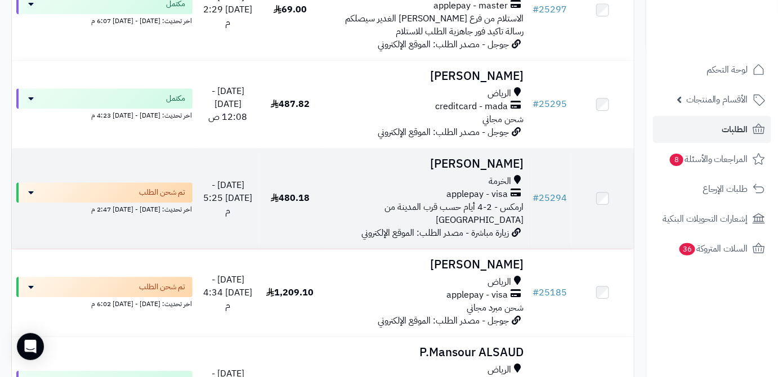
click at [465, 158] on h3 "بدر الدوسري" at bounding box center [425, 164] width 198 height 13
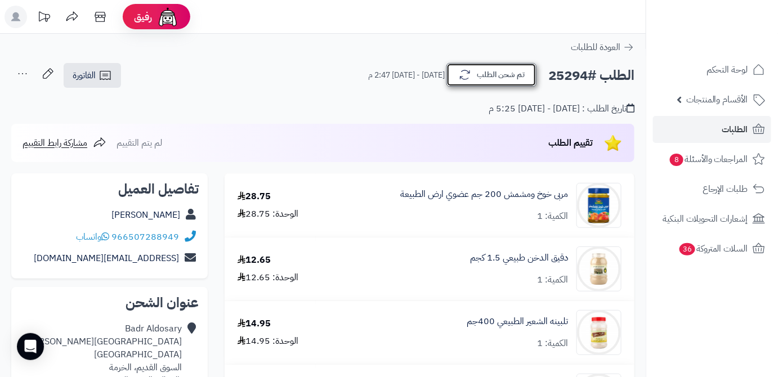
click at [496, 72] on button "تم شحن الطلب" at bounding box center [491, 75] width 90 height 24
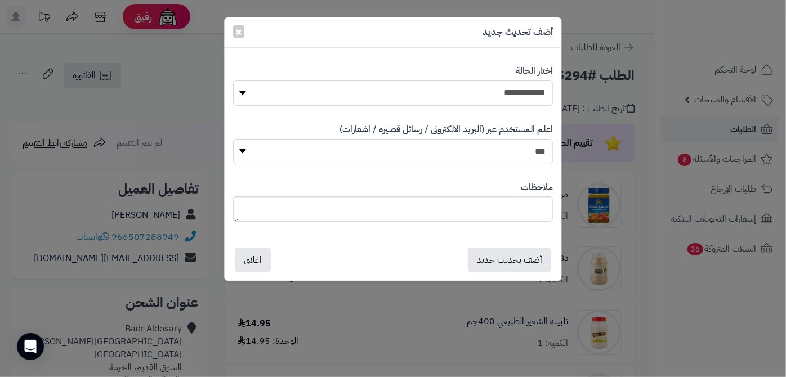
drag, startPoint x: 487, startPoint y: 95, endPoint x: 488, endPoint y: 104, distance: 9.0
click at [487, 95] on select "**********" at bounding box center [393, 92] width 320 height 25
select select "*"
click at [233, 80] on select "**********" at bounding box center [393, 92] width 320 height 25
paste textarea "**********"
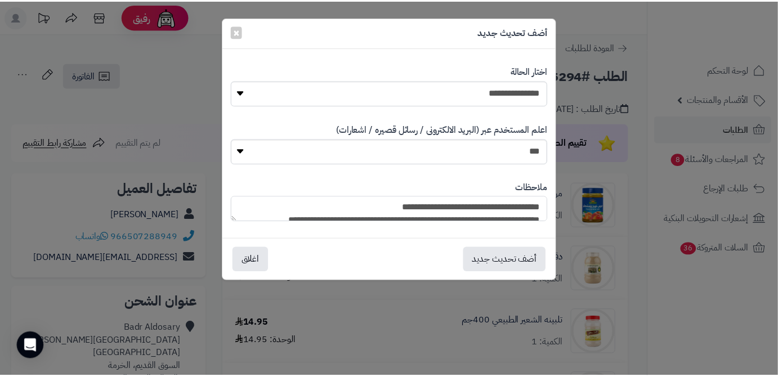
scroll to position [109, 0]
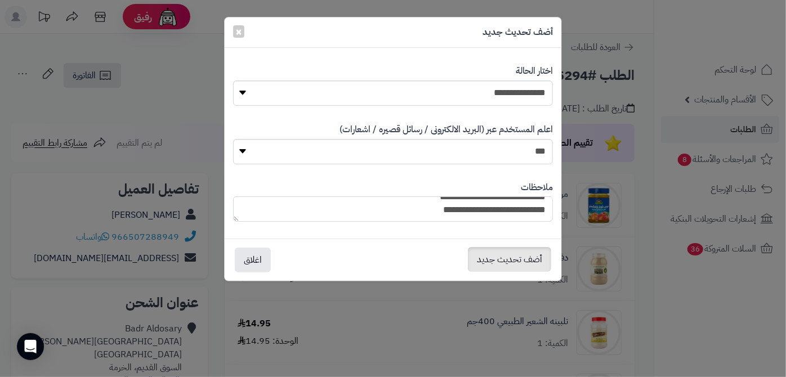
type textarea "**********"
click at [504, 260] on button "أضف تحديث جديد" at bounding box center [509, 259] width 83 height 25
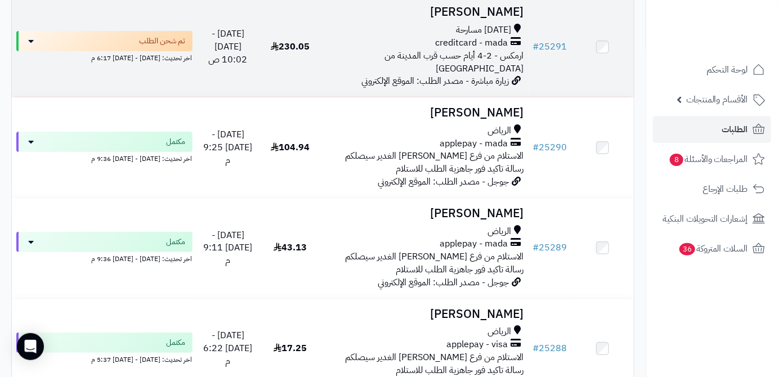
scroll to position [2862, 0]
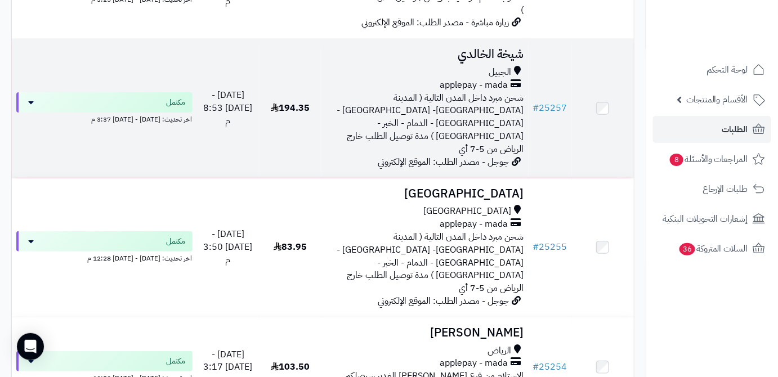
scroll to position [3017, 0]
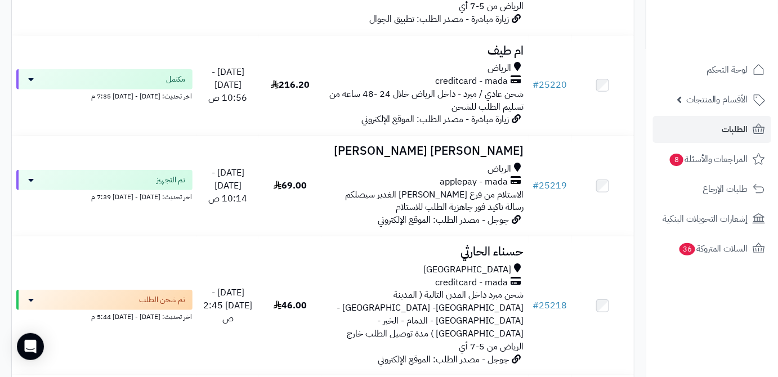
scroll to position [2999, 0]
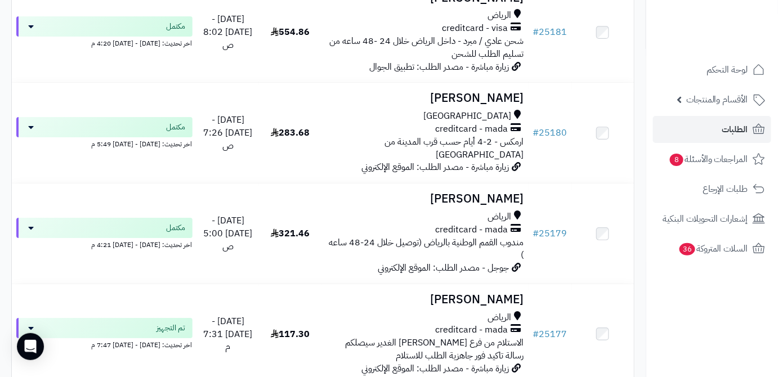
scroll to position [2952, 0]
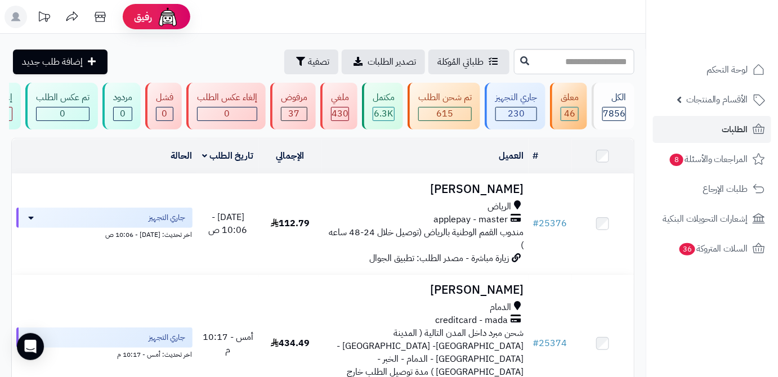
scroll to position [330, 0]
